Goal: Navigation & Orientation: Find specific page/section

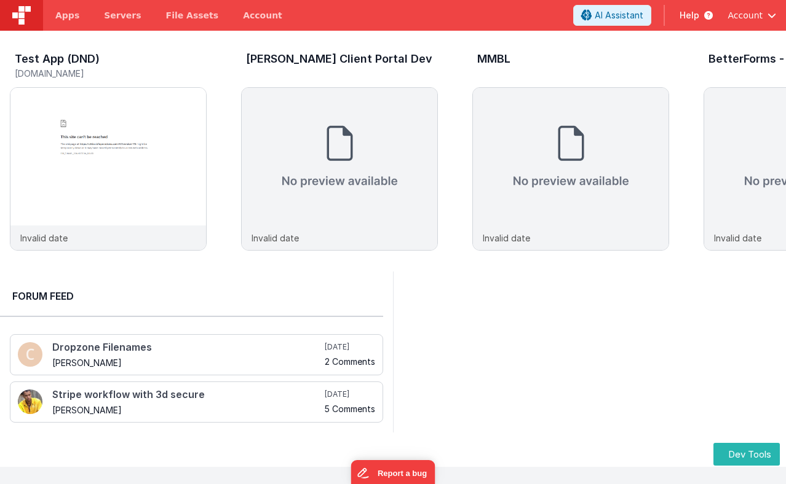
click at [355, 21] on header "Apps Servers File Assets Account Some FUTURE Slot AI Assistant Help Account" at bounding box center [393, 15] width 786 height 31
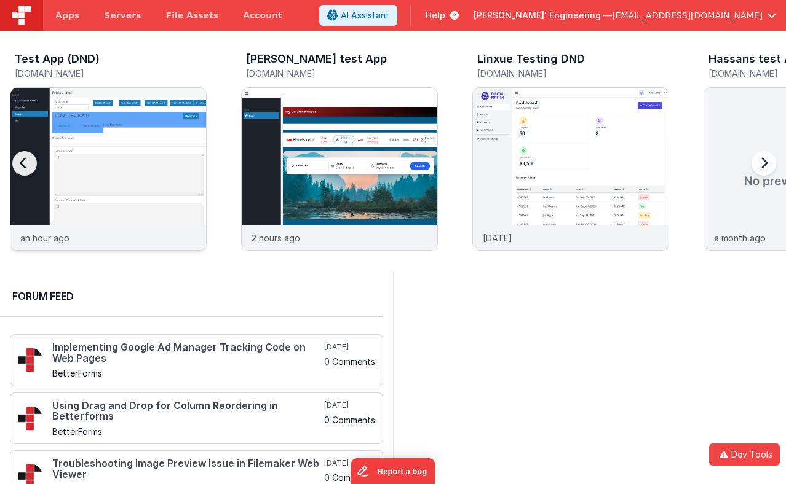
click at [152, 148] on img at bounding box center [107, 185] width 195 height 195
click at [154, 130] on img at bounding box center [107, 185] width 195 height 195
click at [156, 151] on img at bounding box center [107, 185] width 195 height 195
click at [74, 18] on span "Apps" at bounding box center [67, 15] width 24 height 12
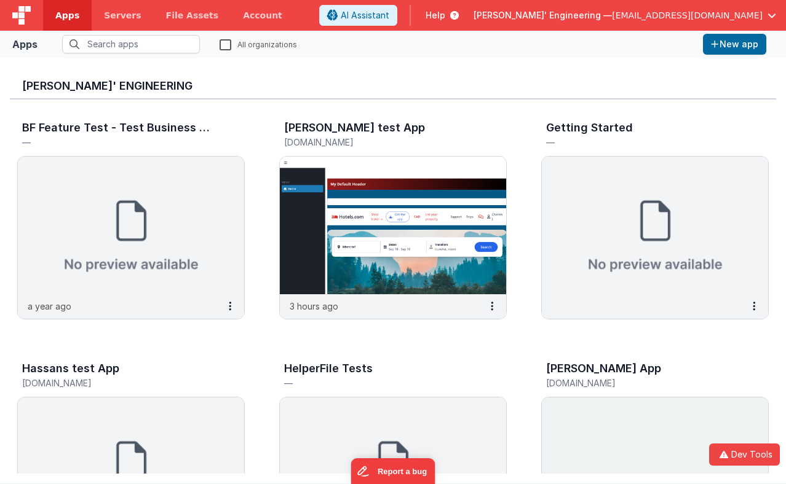
click at [26, 20] on img at bounding box center [21, 15] width 18 height 18
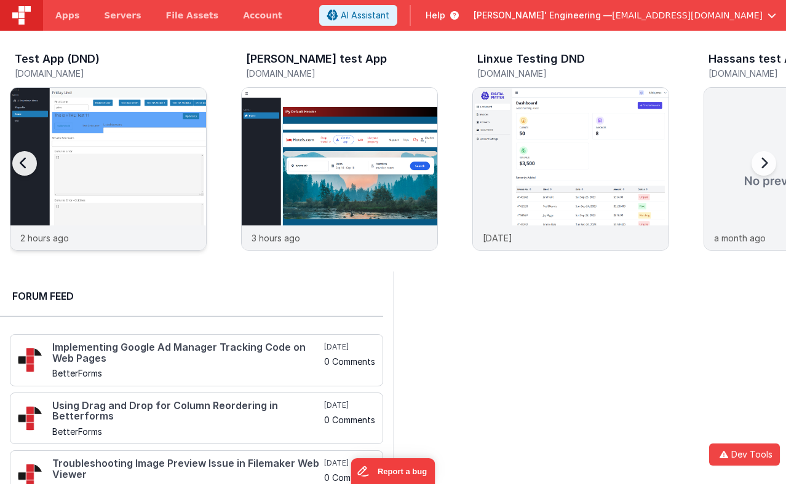
click at [131, 119] on img at bounding box center [107, 185] width 195 height 195
click at [493, 62] on h3 "Linxue Testing DND" at bounding box center [531, 59] width 108 height 12
click at [338, 10] on header "Apps Servers File Assets Account Some FUTURE Slot AI Assistant Help Delfs' Engi…" at bounding box center [393, 15] width 786 height 31
click at [323, 17] on header "Apps Servers File Assets Account Some FUTURE Slot AI Assistant Help Delfs' Engi…" at bounding box center [393, 15] width 786 height 31
click at [106, 127] on img at bounding box center [107, 185] width 195 height 195
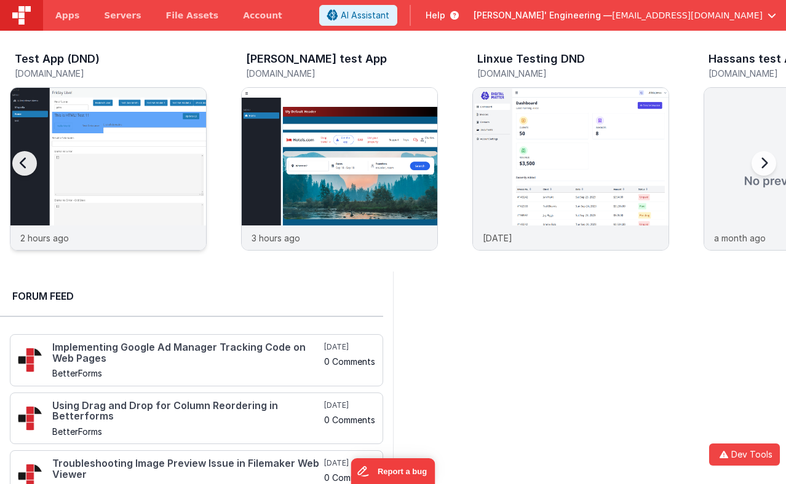
click at [116, 125] on img at bounding box center [107, 185] width 195 height 195
click at [146, 125] on img at bounding box center [107, 185] width 195 height 195
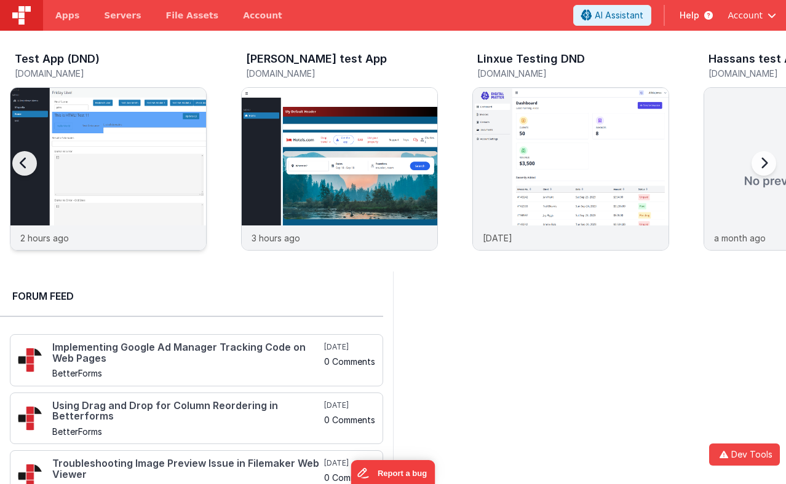
click at [148, 138] on img at bounding box center [107, 185] width 195 height 195
click at [120, 127] on img at bounding box center [107, 185] width 195 height 195
click at [73, 28] on link "Apps" at bounding box center [67, 15] width 49 height 31
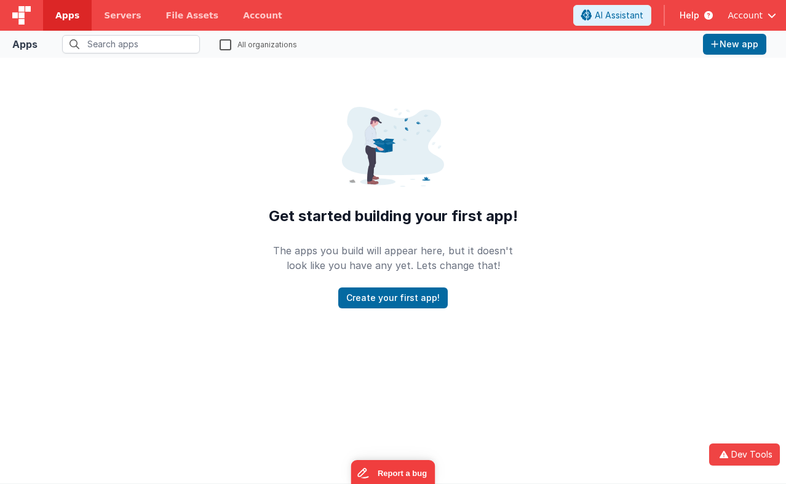
click at [132, 110] on div "Get started building your first app! The apps you build will appear here, but i…" at bounding box center [393, 189] width 786 height 263
click at [63, 11] on span "Apps" at bounding box center [67, 15] width 24 height 12
click at [26, 9] on img at bounding box center [21, 15] width 18 height 18
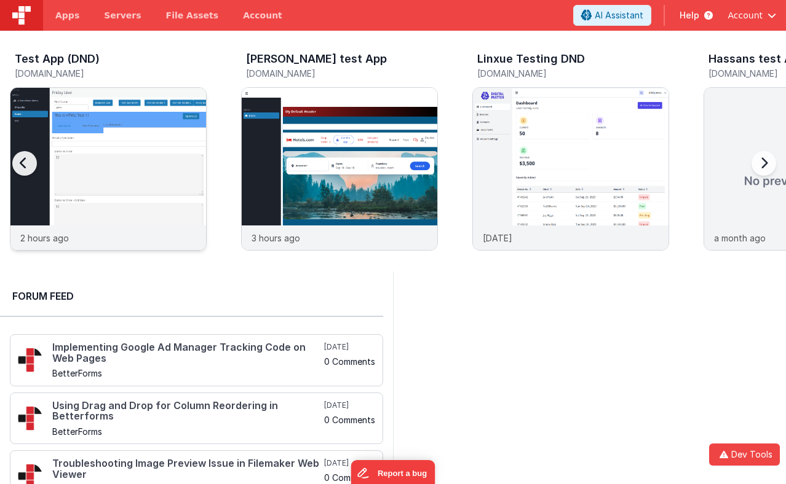
click at [89, 129] on img at bounding box center [107, 185] width 195 height 195
click at [492, 324] on div at bounding box center [589, 450] width 393 height 357
click at [248, 44] on div "Test App (DND) test-c9.bfoperations.com 2 hours ago Charles GUI test App charle…" at bounding box center [393, 151] width 786 height 241
click at [134, 145] on img at bounding box center [107, 185] width 195 height 195
click at [337, 147] on img at bounding box center [339, 185] width 195 height 195
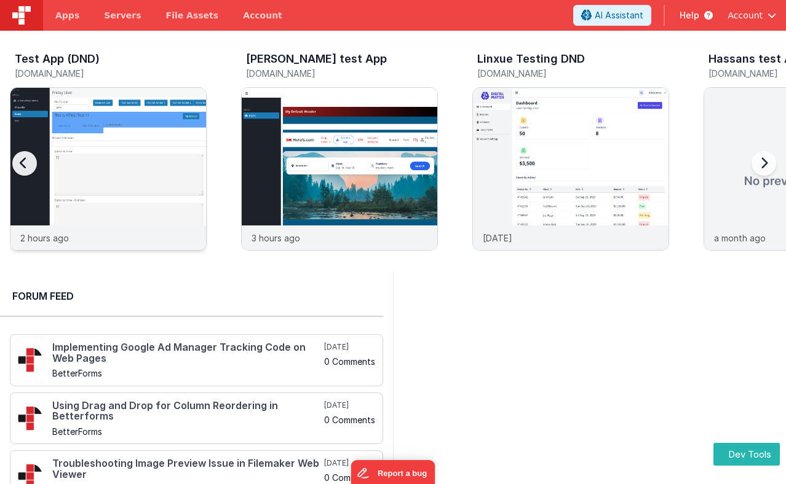
click at [151, 149] on img at bounding box center [107, 185] width 195 height 195
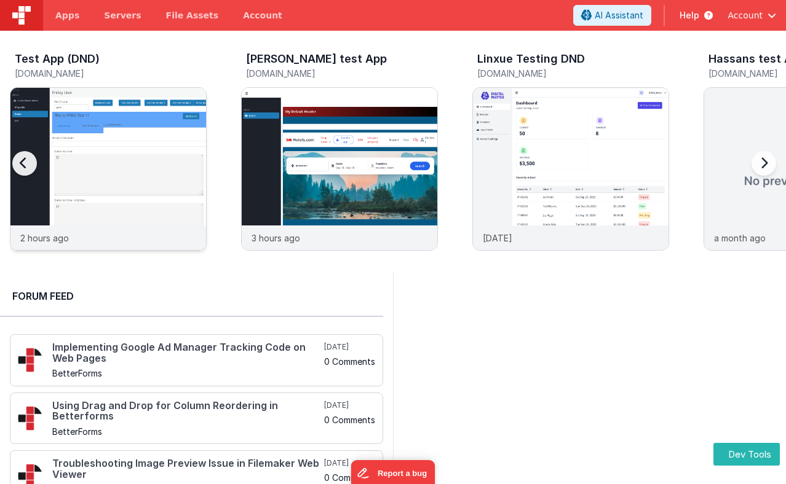
click at [150, 148] on img at bounding box center [107, 185] width 195 height 195
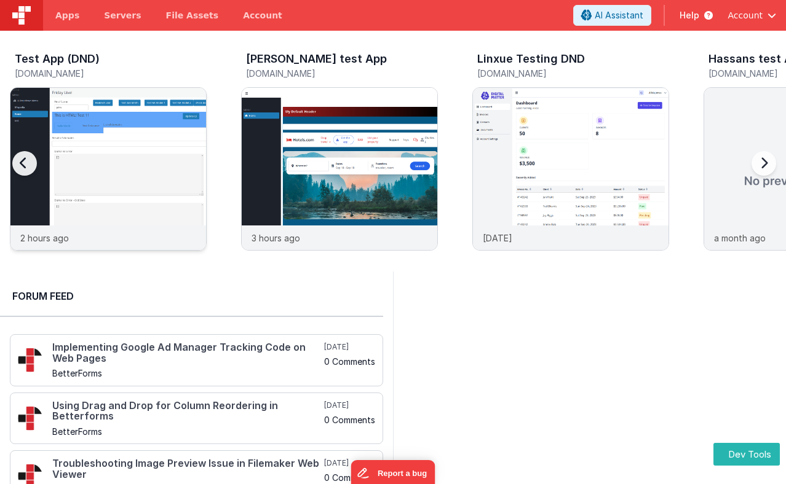
click at [150, 148] on img at bounding box center [107, 185] width 195 height 195
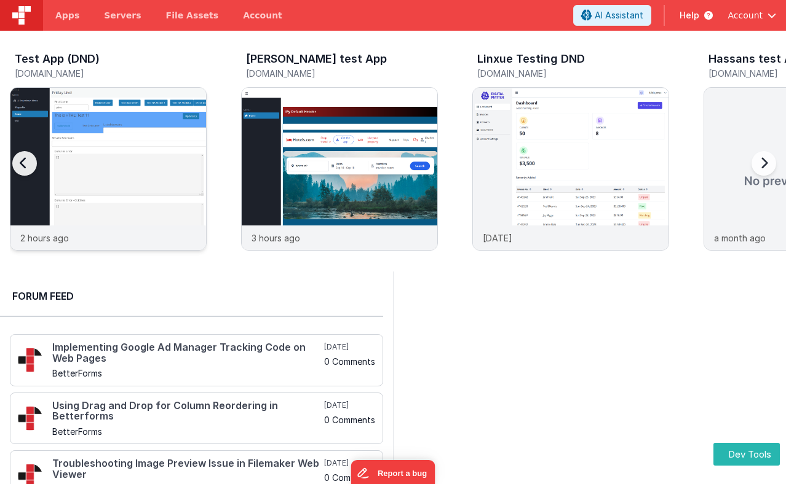
click at [150, 148] on img at bounding box center [107, 185] width 195 height 195
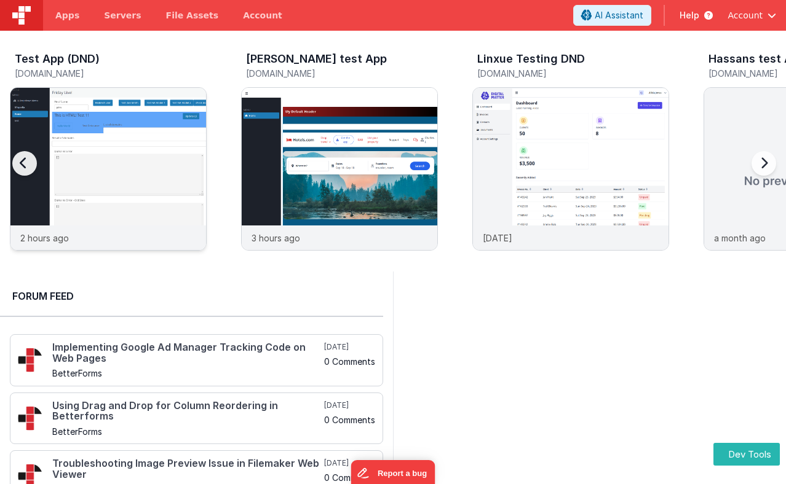
click at [150, 148] on img at bounding box center [107, 185] width 195 height 195
click at [138, 151] on img at bounding box center [107, 185] width 195 height 195
click at [138, 125] on img at bounding box center [107, 185] width 195 height 195
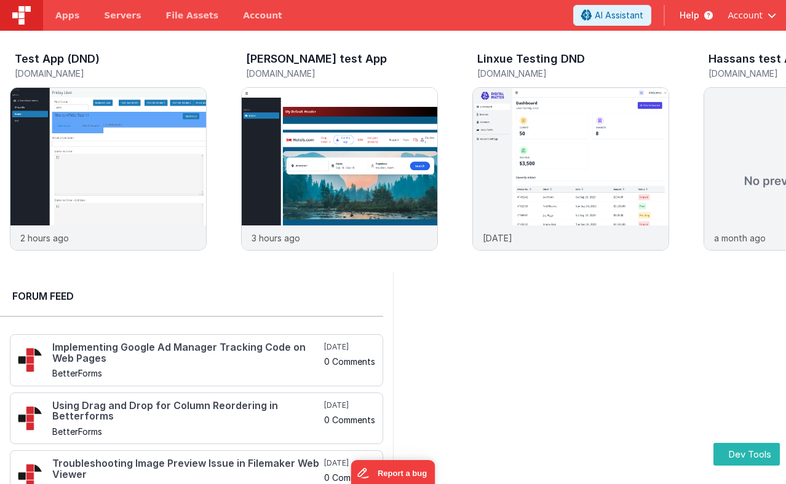
click at [549, 354] on div at bounding box center [589, 450] width 393 height 357
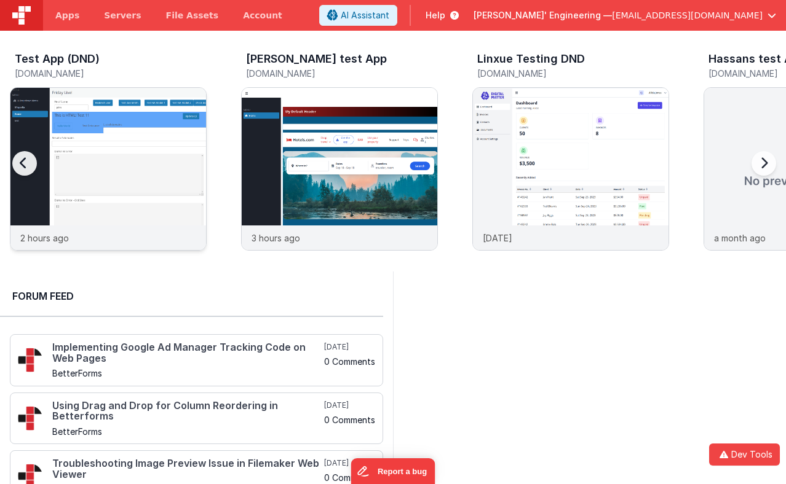
click at [153, 143] on img at bounding box center [107, 185] width 195 height 195
click at [119, 145] on img at bounding box center [107, 185] width 195 height 195
click at [124, 127] on img at bounding box center [107, 185] width 195 height 195
click at [168, 123] on img at bounding box center [107, 185] width 195 height 195
click at [145, 143] on img at bounding box center [107, 185] width 195 height 195
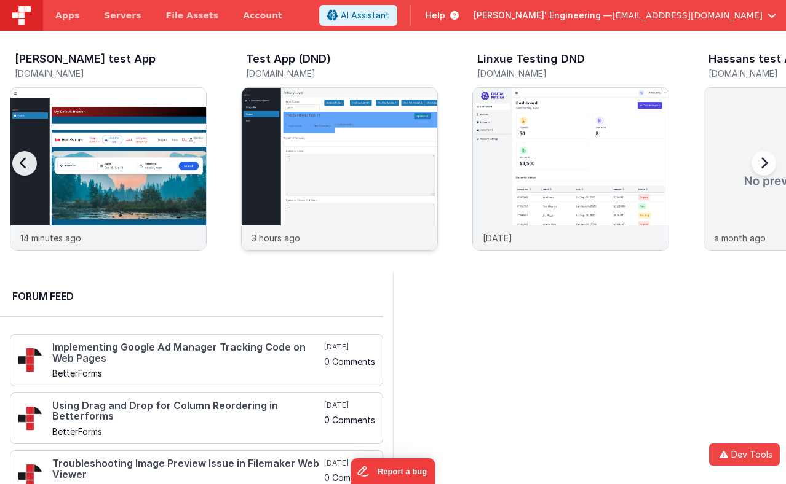
click at [291, 129] on img at bounding box center [339, 185] width 195 height 195
click at [320, 153] on img at bounding box center [339, 185] width 195 height 195
